Goal: Task Accomplishment & Management: Manage account settings

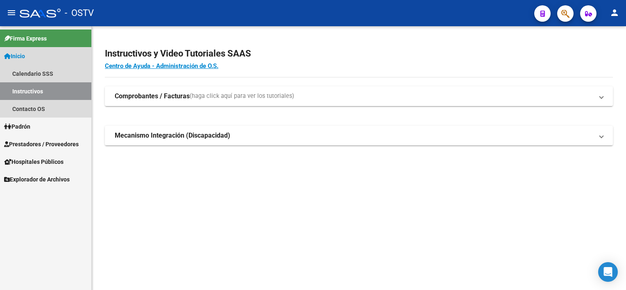
click at [31, 56] on link "Inicio" at bounding box center [45, 56] width 91 height 18
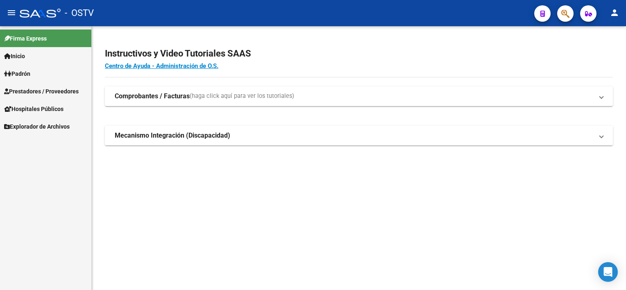
click at [39, 91] on span "Prestadores / Proveedores" at bounding box center [41, 91] width 75 height 9
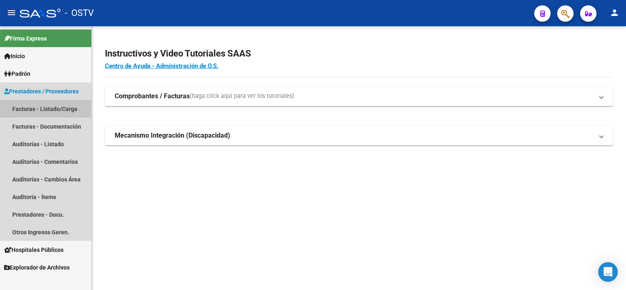
click at [39, 109] on link "Facturas - Listado/Carga" at bounding box center [45, 109] width 91 height 18
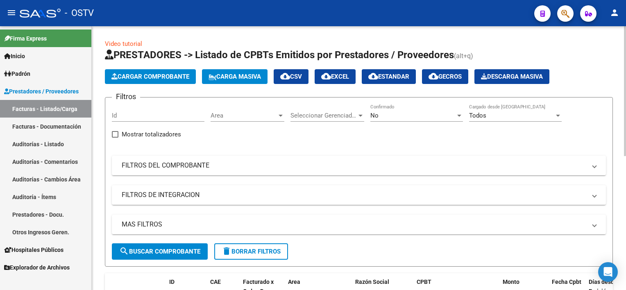
click at [418, 116] on div "No" at bounding box center [412, 115] width 85 height 7
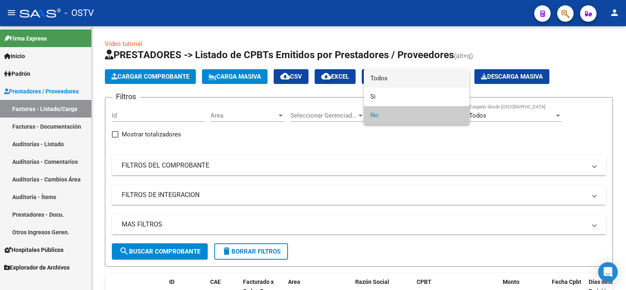
click at [402, 82] on span "Todos" at bounding box center [416, 78] width 93 height 18
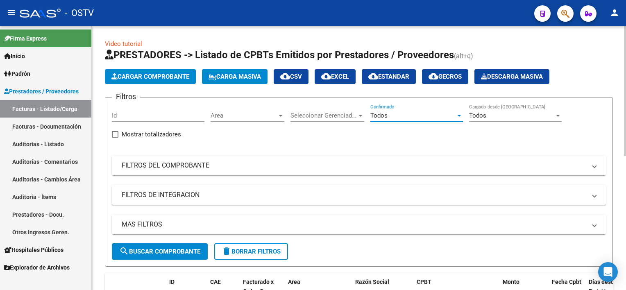
click at [281, 156] on mat-expansion-panel-header "FILTROS DEL COMPROBANTE" at bounding box center [359, 166] width 494 height 20
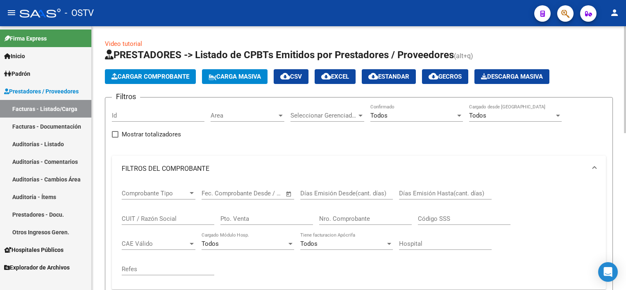
click at [370, 216] on input "Nro. Comprobante" at bounding box center [365, 218] width 93 height 7
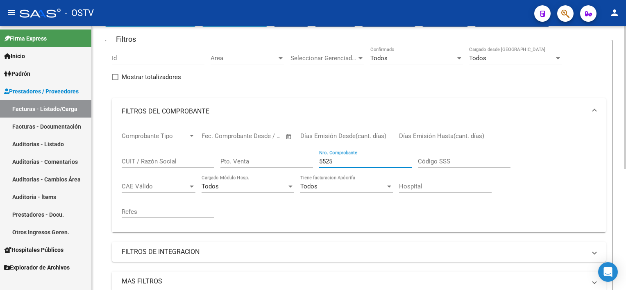
scroll to position [41, 0]
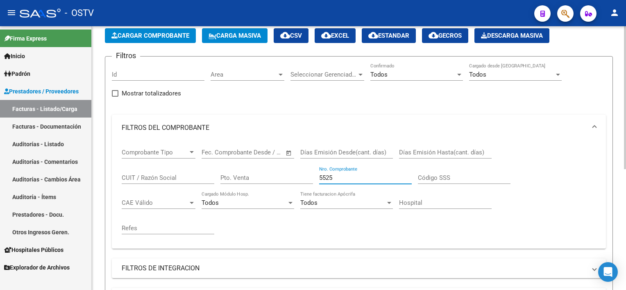
drag, startPoint x: 342, startPoint y: 177, endPoint x: 270, endPoint y: 174, distance: 71.3
click at [274, 173] on div "Comprobante Tipo Comprobante Tipo Fecha inicio – Fecha fin Fec. Comprobante Des…" at bounding box center [359, 191] width 474 height 101
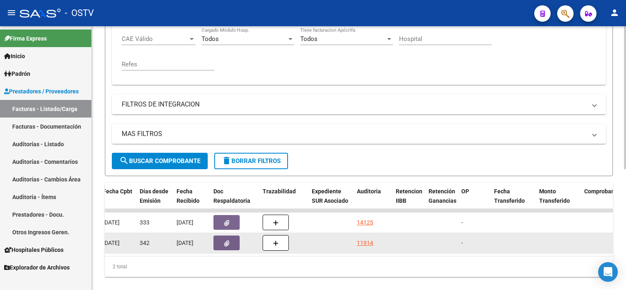
scroll to position [0, 450]
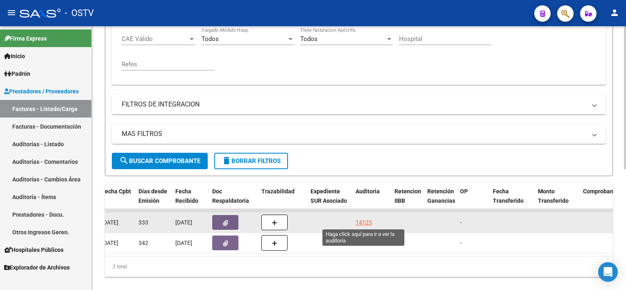
type input "5065"
click at [366, 222] on div "14125" at bounding box center [364, 222] width 16 height 9
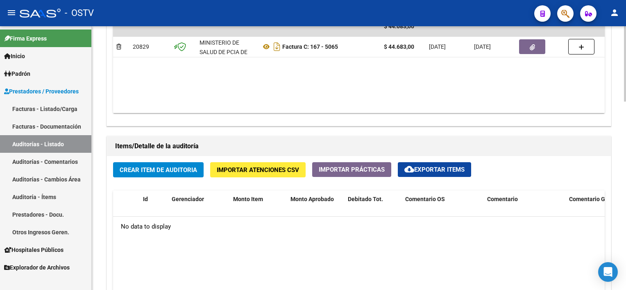
scroll to position [328, 0]
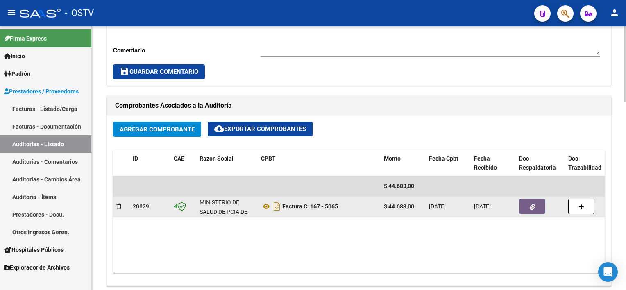
click at [534, 202] on button "button" at bounding box center [532, 206] width 26 height 15
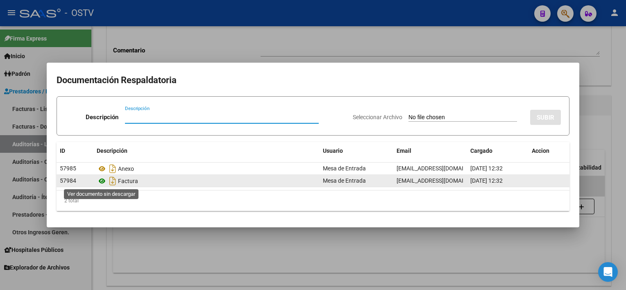
click at [102, 179] on icon at bounding box center [102, 181] width 11 height 10
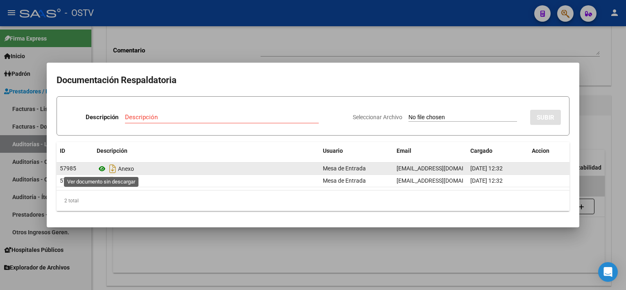
click at [103, 167] on icon at bounding box center [102, 169] width 11 height 10
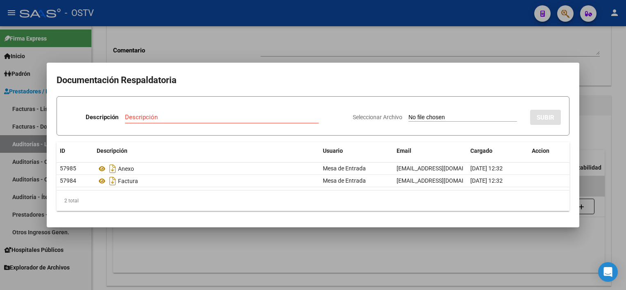
click at [271, 243] on div at bounding box center [313, 145] width 626 height 290
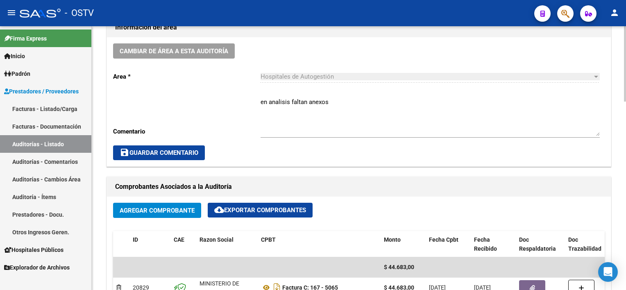
scroll to position [246, 0]
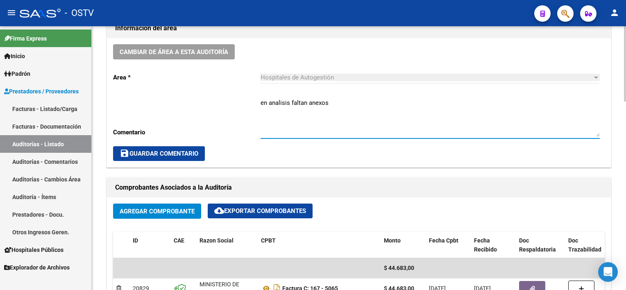
click at [306, 101] on textarea "en analisis faltan anexos" at bounding box center [429, 117] width 339 height 39
click at [291, 106] on textarea "en analisis faltan todos los anexos" at bounding box center [429, 117] width 339 height 39
type textarea "en analisis - faltan todos los anexos"
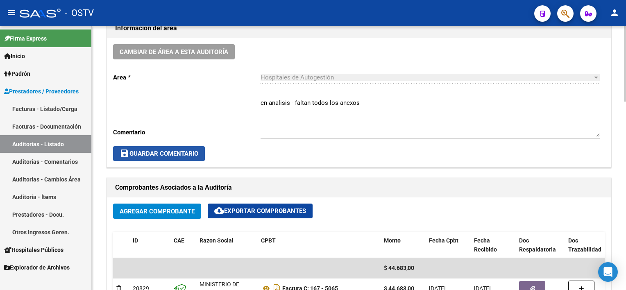
click at [174, 157] on button "save Guardar Comentario" at bounding box center [159, 153] width 92 height 15
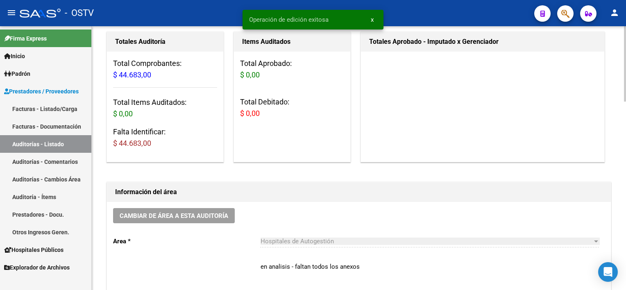
scroll to position [0, 0]
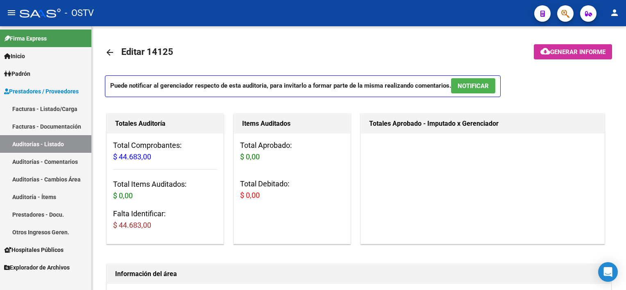
click at [25, 147] on link "Auditorías - Listado" at bounding box center [45, 144] width 91 height 18
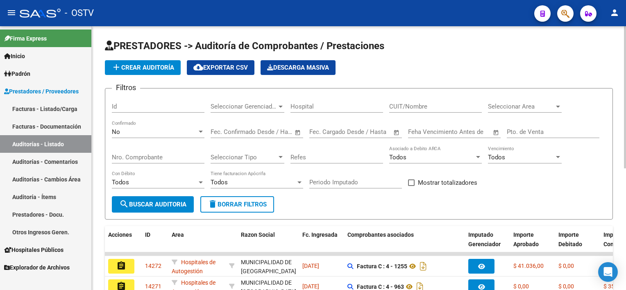
click at [159, 126] on div "No Confirmado" at bounding box center [158, 129] width 93 height 18
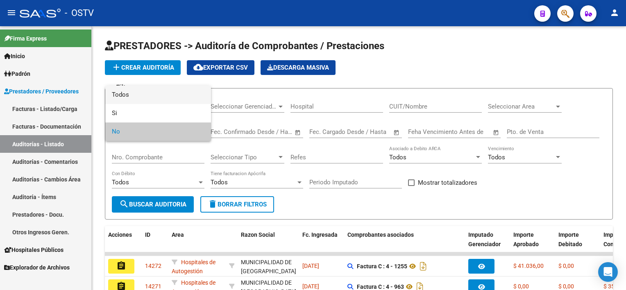
click at [144, 98] on span "Todos" at bounding box center [158, 95] width 93 height 18
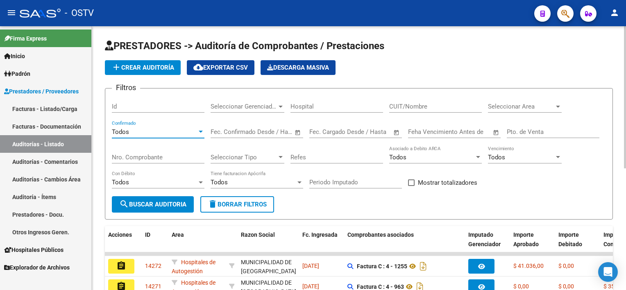
click at [176, 154] on input "Nro. Comprobante" at bounding box center [158, 157] width 93 height 7
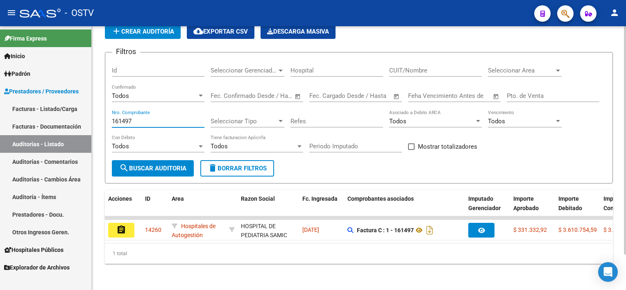
drag, startPoint x: 121, startPoint y: 113, endPoint x: 152, endPoint y: 113, distance: 30.7
click at [152, 118] on input "161497" at bounding box center [158, 121] width 93 height 7
drag, startPoint x: 140, startPoint y: 115, endPoint x: 52, endPoint y: 107, distance: 88.4
click at [52, 106] on mat-sidenav-container "Firma Express Inicio Calendario SSS Instructivos Contacto OS Padrón Afiliados E…" at bounding box center [313, 158] width 626 height 264
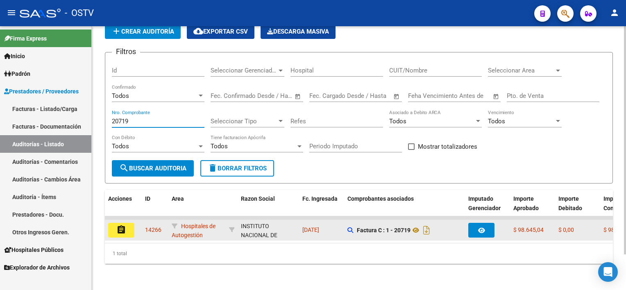
type input "20719"
click at [119, 225] on mat-icon "assignment" at bounding box center [121, 230] width 10 height 10
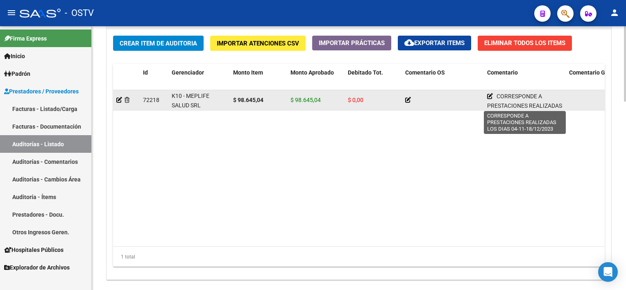
scroll to position [21, 0]
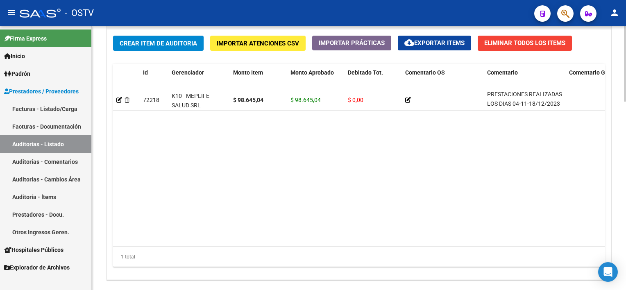
drag, startPoint x: 506, startPoint y: 95, endPoint x: 529, endPoint y: 110, distance: 26.9
click at [529, 110] on datatable-selection "72218 K10 - MEPLIFE SALUD SRL $ 98.645,04 $ 98.645,04 $ 0,00 CORRESPONDE A PRES…" at bounding box center [358, 108] width 491 height 7
drag, startPoint x: 529, startPoint y: 110, endPoint x: 496, endPoint y: 161, distance: 60.4
click at [496, 161] on datatable-body "72218 K10 - MEPLIFE SALUD SRL $ 98.645,04 $ 98.645,04 $ 0,00 CORRESPONDE A PRES…" at bounding box center [358, 168] width 491 height 156
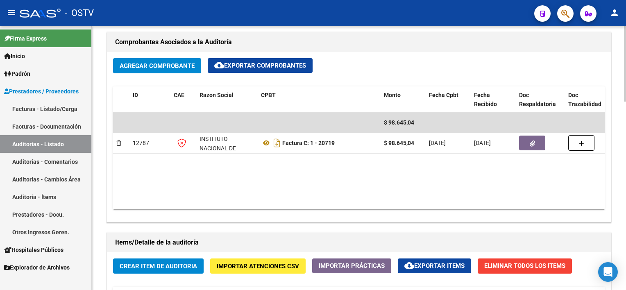
scroll to position [369, 0]
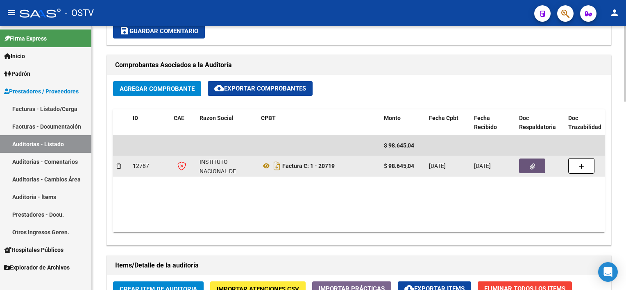
click at [532, 165] on icon "button" at bounding box center [532, 166] width 5 height 6
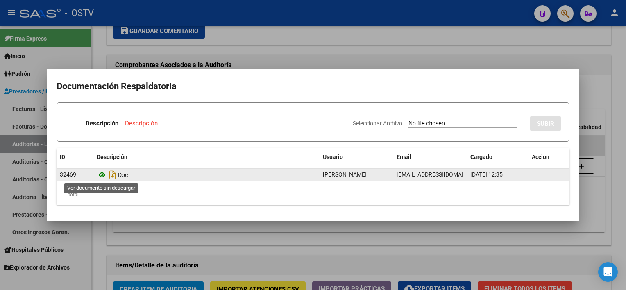
click at [102, 176] on icon at bounding box center [102, 175] width 11 height 10
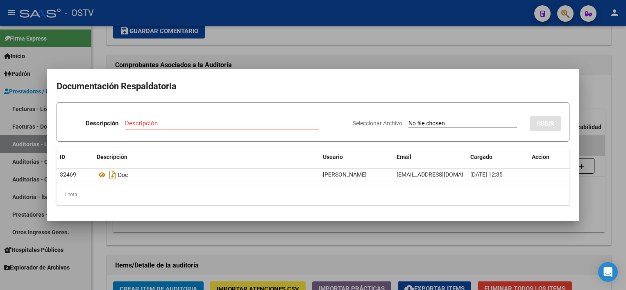
click at [265, 259] on div at bounding box center [313, 145] width 626 height 290
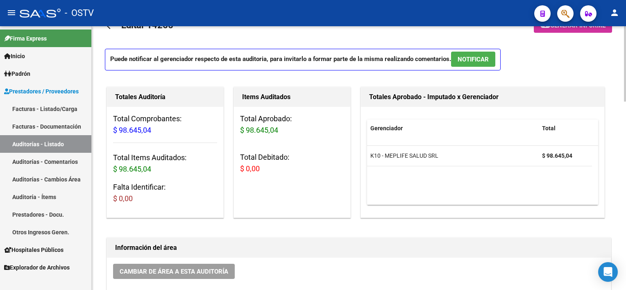
scroll to position [0, 0]
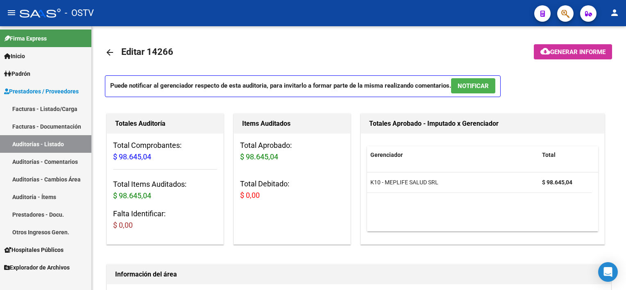
click at [70, 145] on link "Auditorías - Listado" at bounding box center [45, 144] width 91 height 18
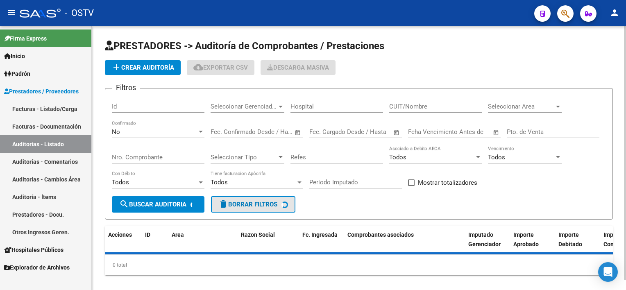
click at [254, 204] on span "delete Borrar Filtros" at bounding box center [247, 204] width 59 height 7
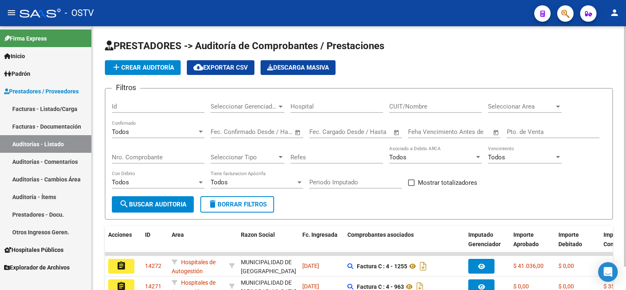
click at [168, 156] on input "Nro. Comprobante" at bounding box center [158, 157] width 93 height 7
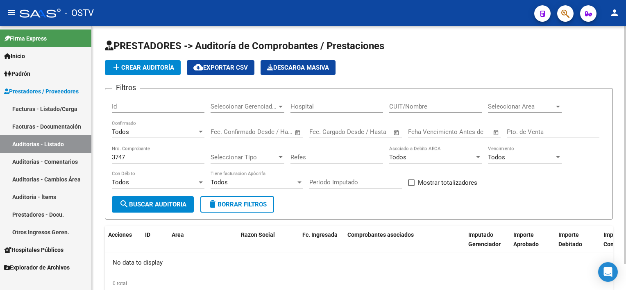
click at [115, 151] on div "3747 Nro. Comprobante" at bounding box center [158, 155] width 93 height 18
click at [112, 157] on input "3747" at bounding box center [158, 157] width 93 height 7
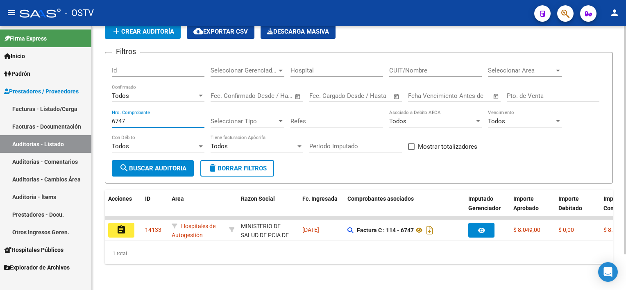
type input "6747"
